Goal: Task Accomplishment & Management: Manage account settings

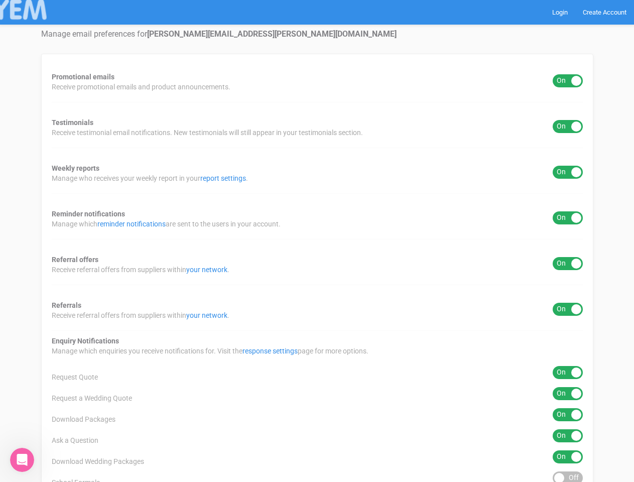
click at [317, 241] on div "Promotional emails ON OFF Receive promotional emails and product announcements.…" at bounding box center [317, 405] width 552 height 702
click at [568, 81] on div "ON OFF" at bounding box center [568, 80] width 30 height 13
click at [568, 127] on div "ON OFF" at bounding box center [568, 126] width 30 height 13
click at [568, 172] on div "ON OFF" at bounding box center [568, 172] width 30 height 13
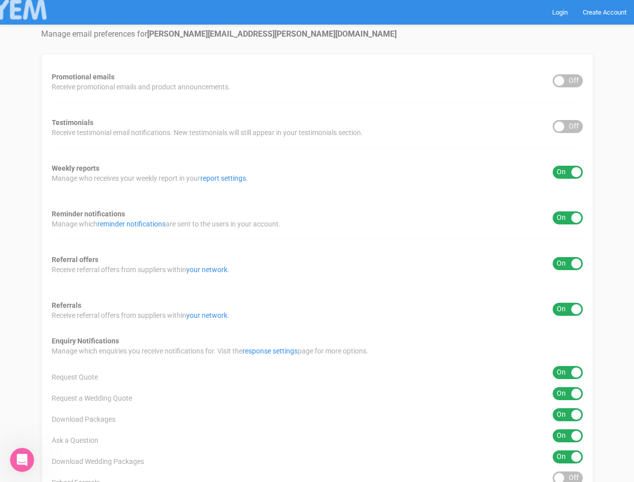
click at [568, 218] on div "ON OFF" at bounding box center [568, 217] width 30 height 13
click at [568, 264] on div "ON OFF" at bounding box center [568, 263] width 30 height 13
click at [568, 309] on div "ON OFF" at bounding box center [568, 309] width 30 height 13
click at [568, 373] on div "ON OFF" at bounding box center [568, 372] width 30 height 13
click at [568, 394] on div "ON OFF" at bounding box center [568, 393] width 30 height 13
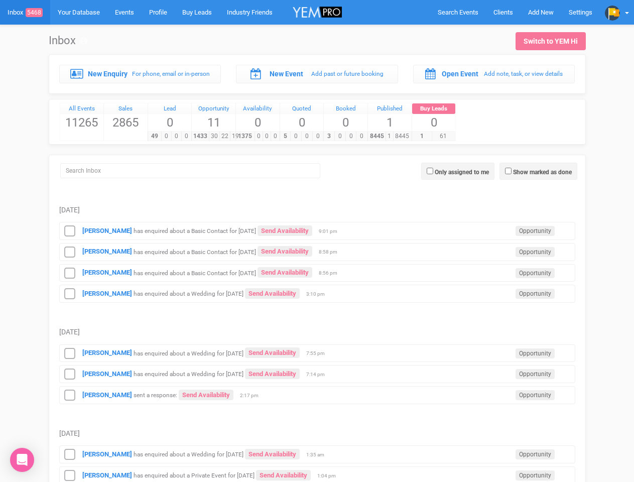
click at [317, 241] on td "Vanessa Jones has enquired about a Basic Contact for 11th October 2025 Send Ava…" at bounding box center [317, 250] width 516 height 21
click at [458, 12] on span "Search Events" at bounding box center [458, 13] width 41 height 8
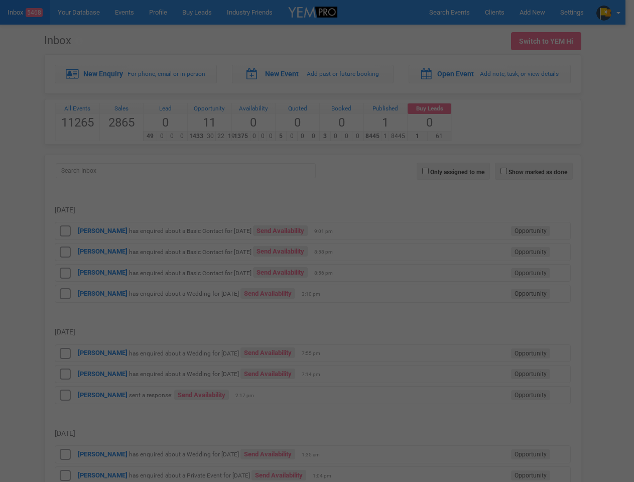
click at [541, 12] on div at bounding box center [317, 241] width 634 height 482
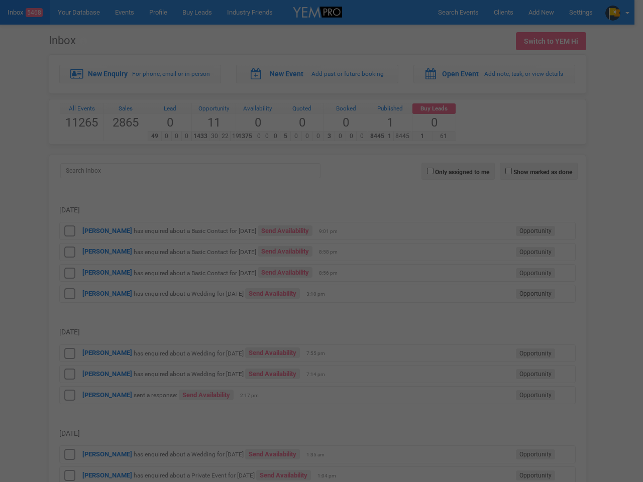
click at [617, 12] on div at bounding box center [321, 241] width 643 height 482
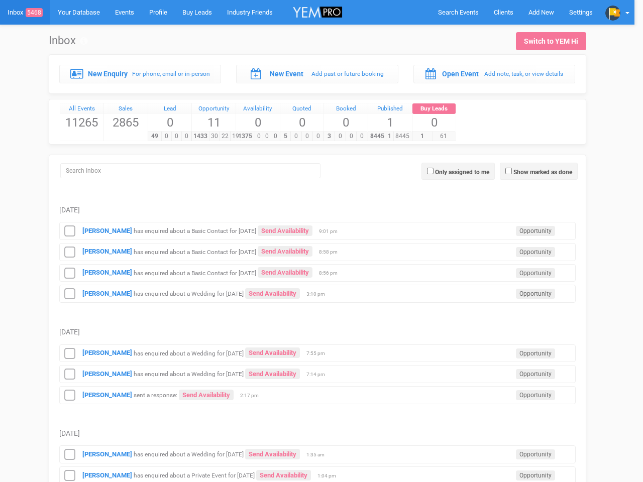
click at [538, 171] on div at bounding box center [321, 241] width 643 height 482
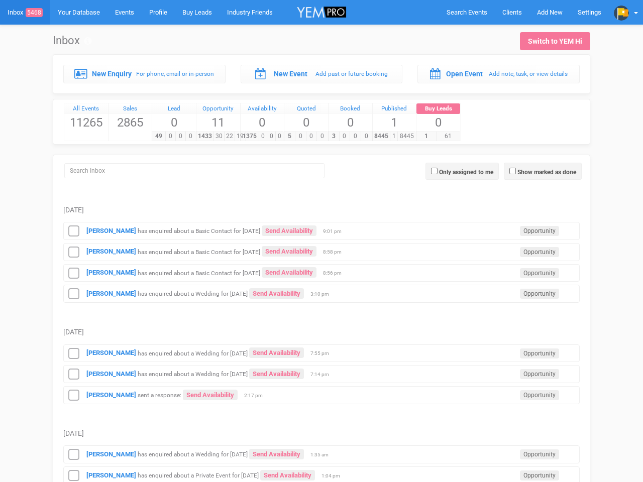
click at [458, 171] on label "Only assigned to me" at bounding box center [466, 172] width 54 height 9
click at [437, 171] on input "Only assigned to me" at bounding box center [434, 171] width 7 height 7
checkbox input "true"
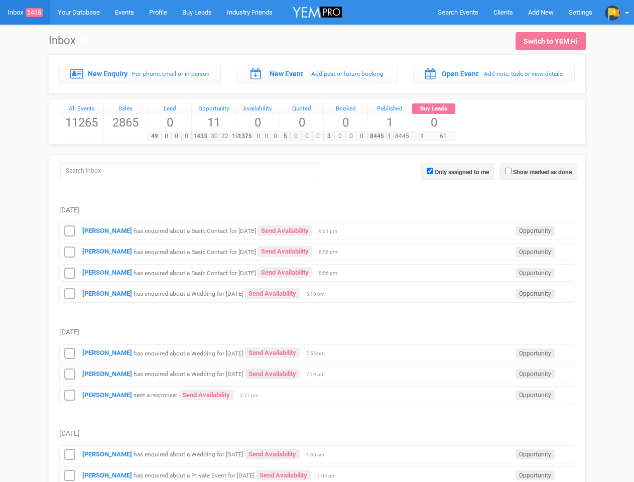
click at [70, 231] on icon at bounding box center [69, 231] width 15 height 13
click at [70, 252] on icon at bounding box center [69, 252] width 15 height 13
